Goal: Check status: Check status

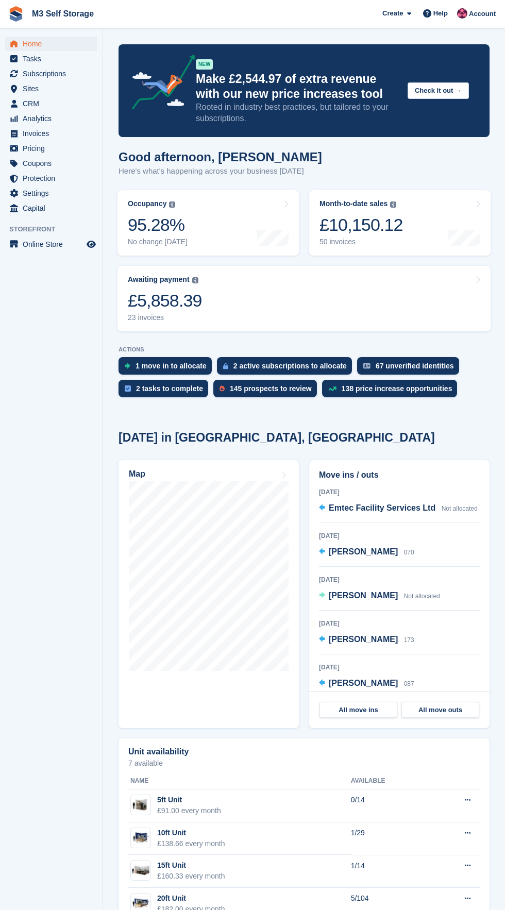
scroll to position [5, 0]
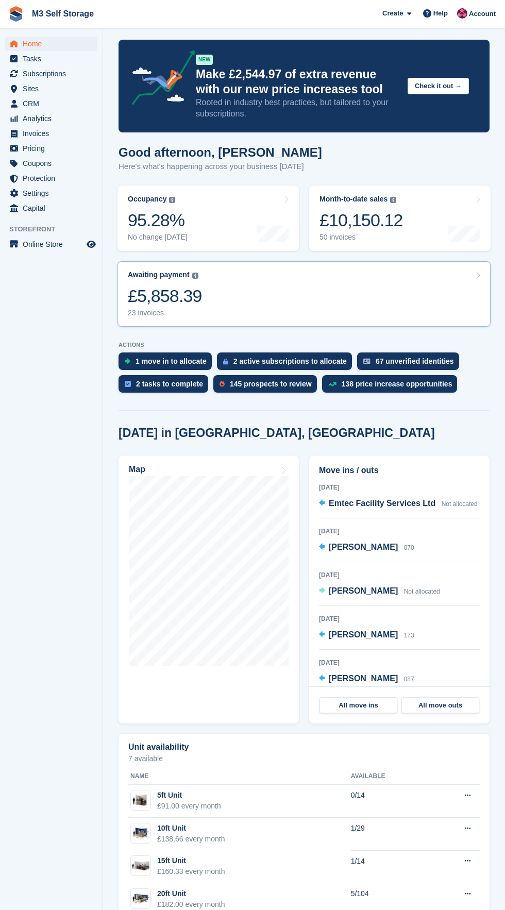
click at [218, 304] on link "Awaiting payment The total outstanding balance on all open invoices. £5,858.39 …" at bounding box center [304, 293] width 373 height 65
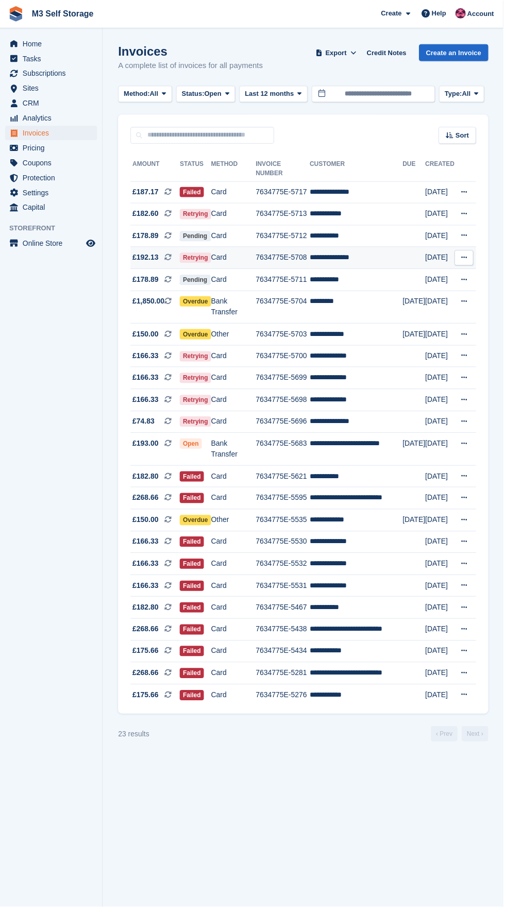
click at [359, 257] on td "**********" at bounding box center [357, 259] width 93 height 22
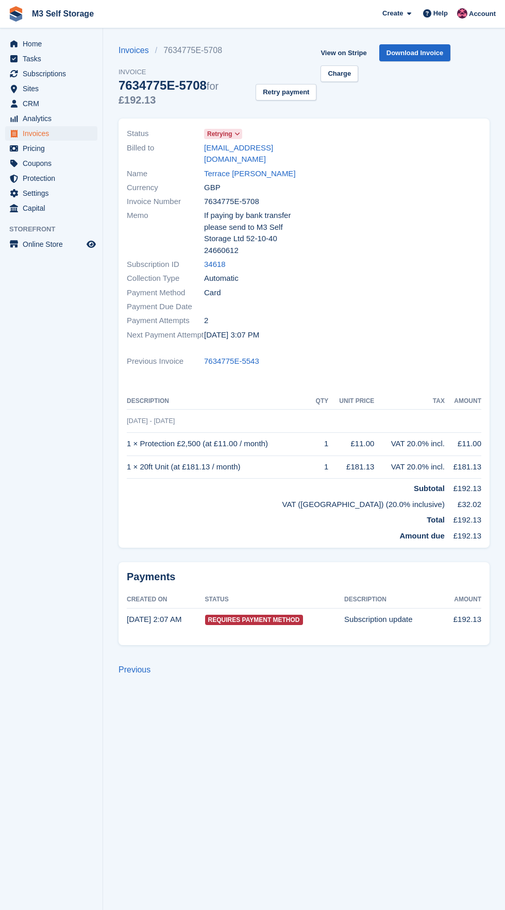
click at [236, 134] on icon at bounding box center [237, 134] width 6 height 6
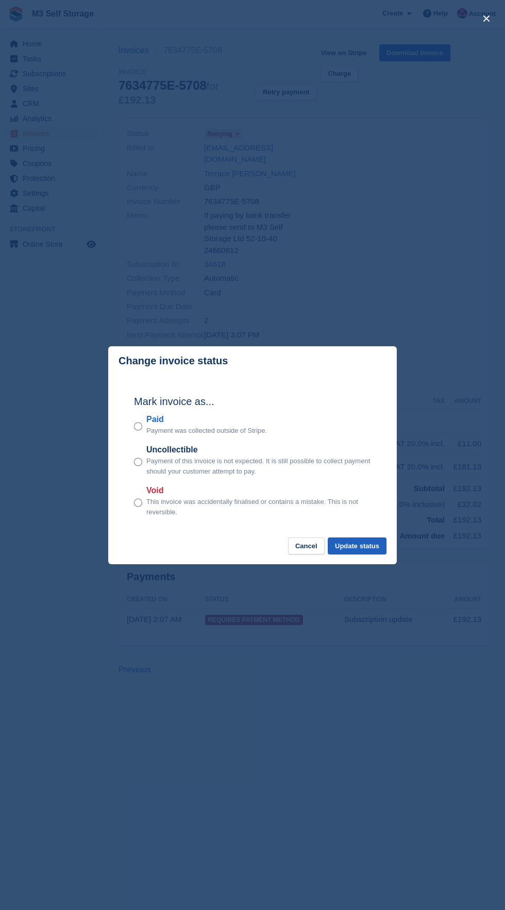
click at [380, 540] on button "Update status" at bounding box center [357, 546] width 59 height 17
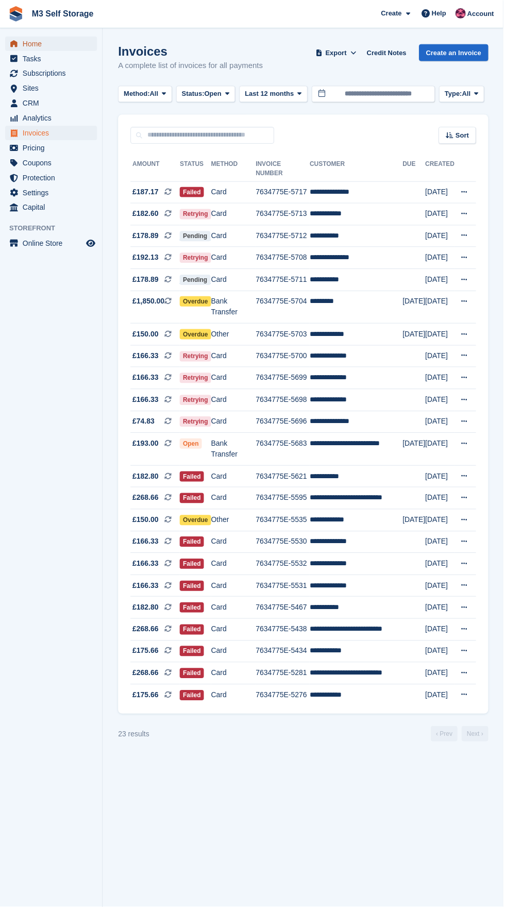
click at [94, 38] on link "Home" at bounding box center [51, 44] width 92 height 14
